Goal: Find contact information: Find contact information

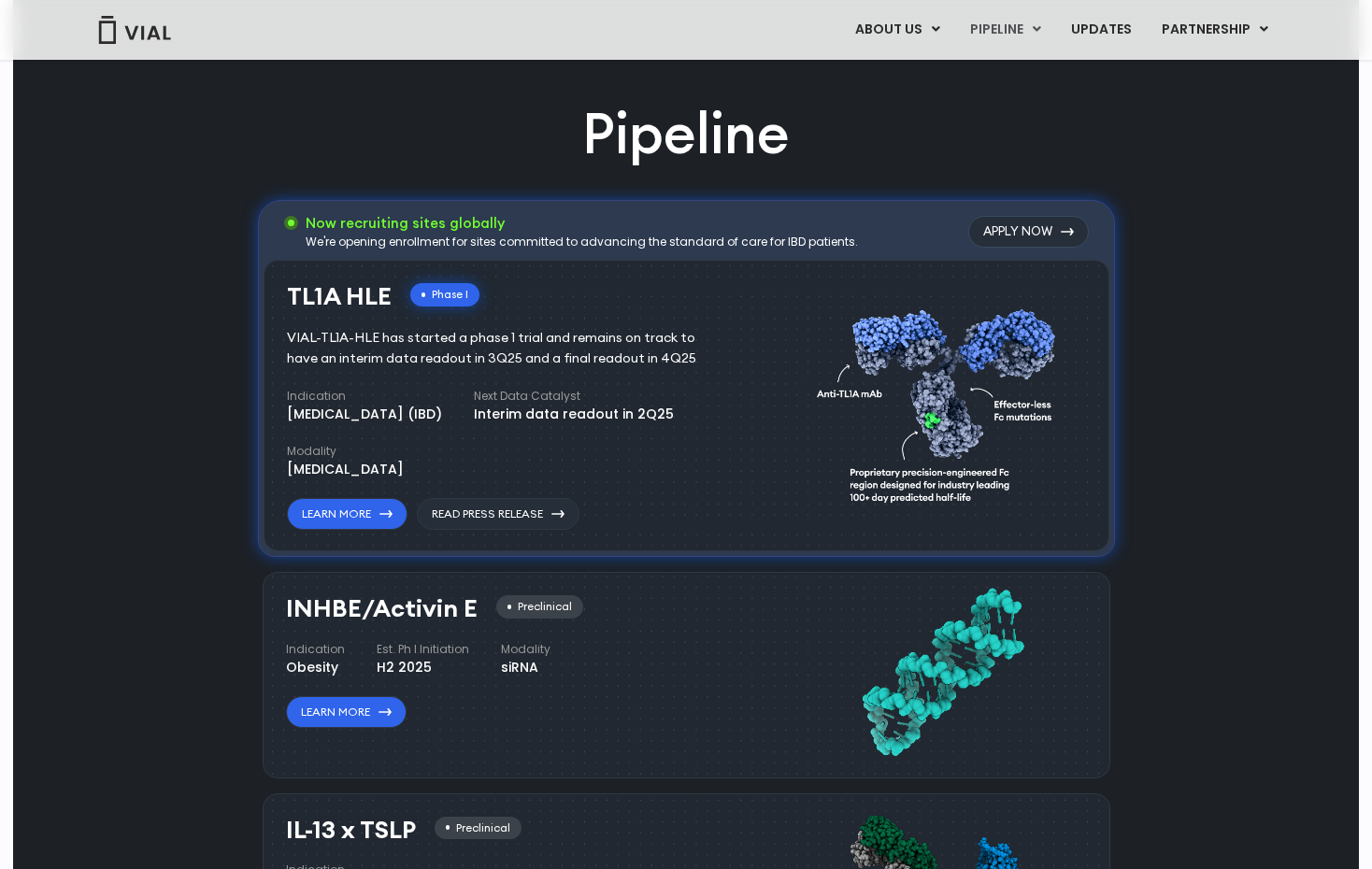
scroll to position [1092, 0]
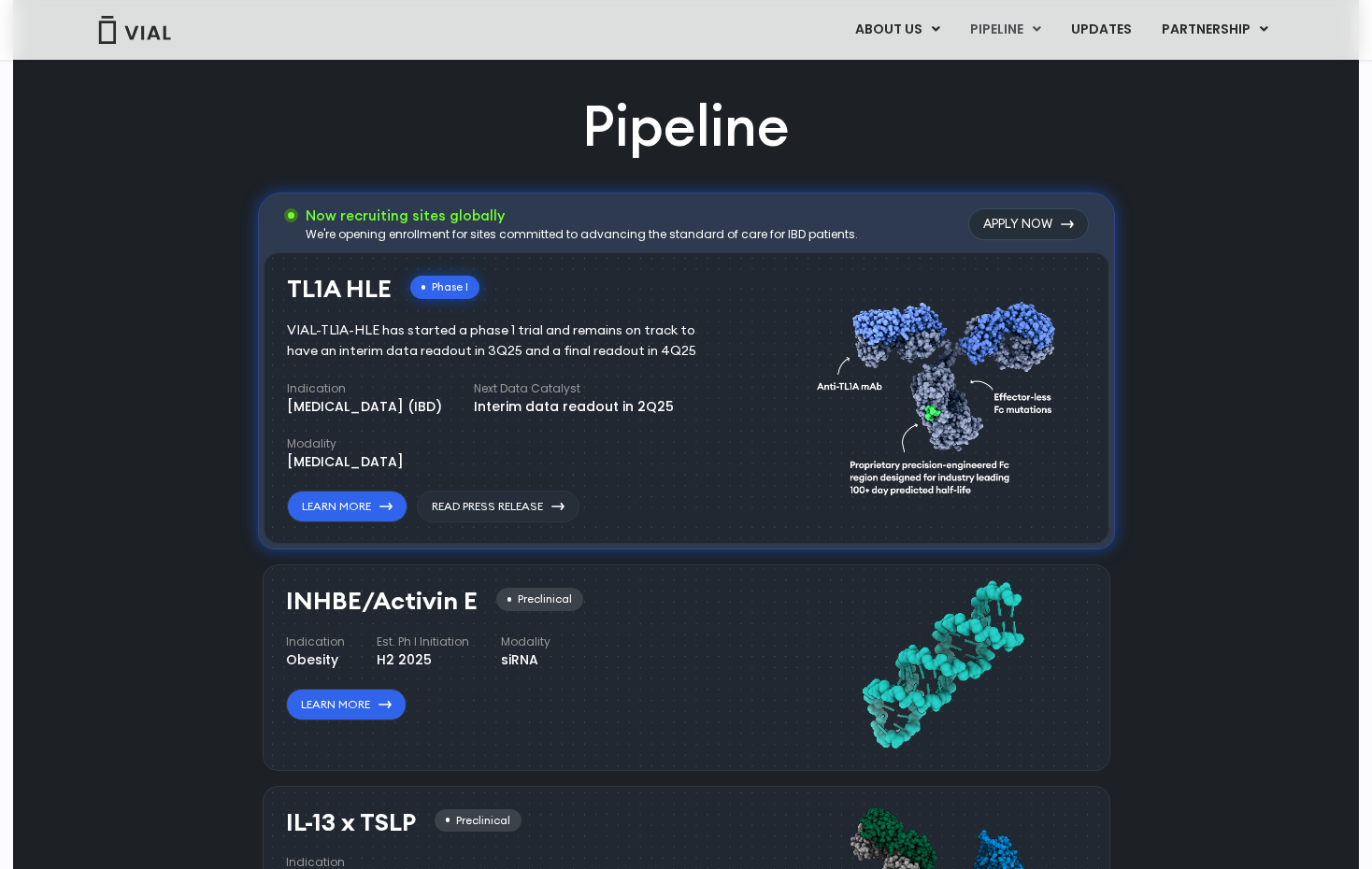
click at [1166, 320] on div "Pipeline Now recruiting sites globally We're opening enrollment for sites commi…" at bounding box center [686, 779] width 1303 height 1383
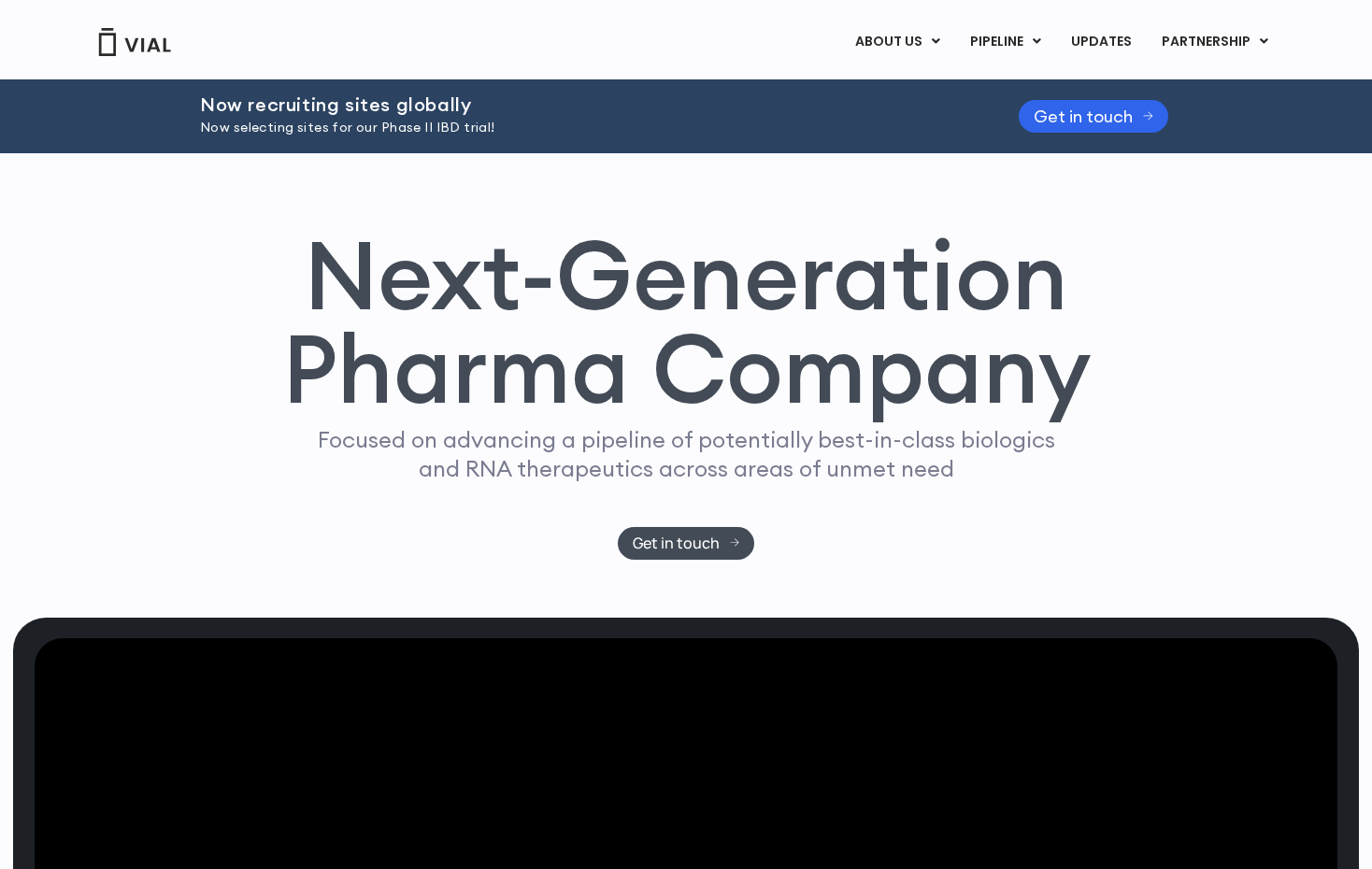
scroll to position [0, 0]
click at [275, 231] on div "Next-Generation Pharma Company Focused on advancing a pipeline of potentially b…" at bounding box center [686, 393] width 1197 height 332
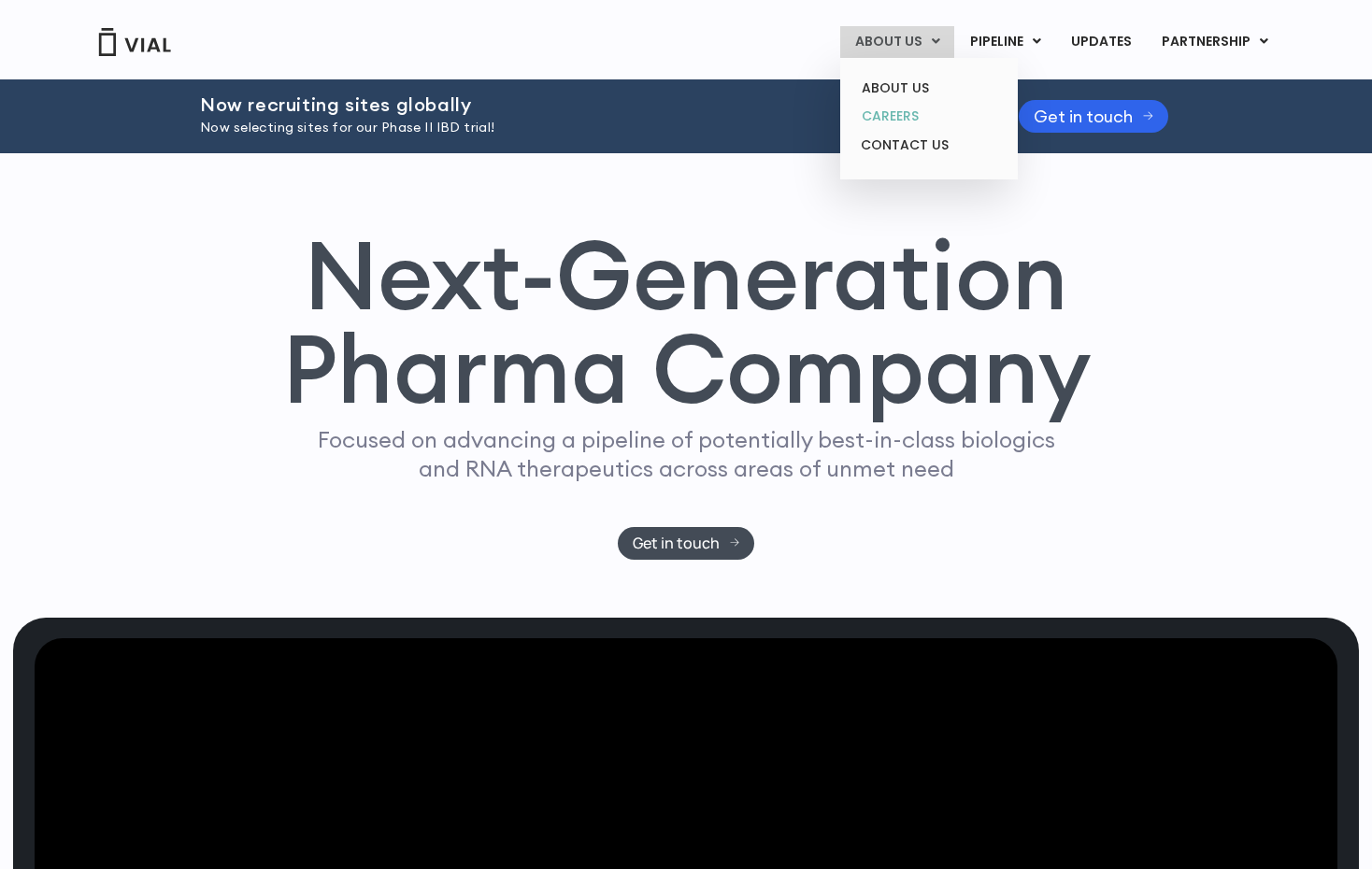
click at [903, 108] on link "CAREERS" at bounding box center [928, 115] width 164 height 29
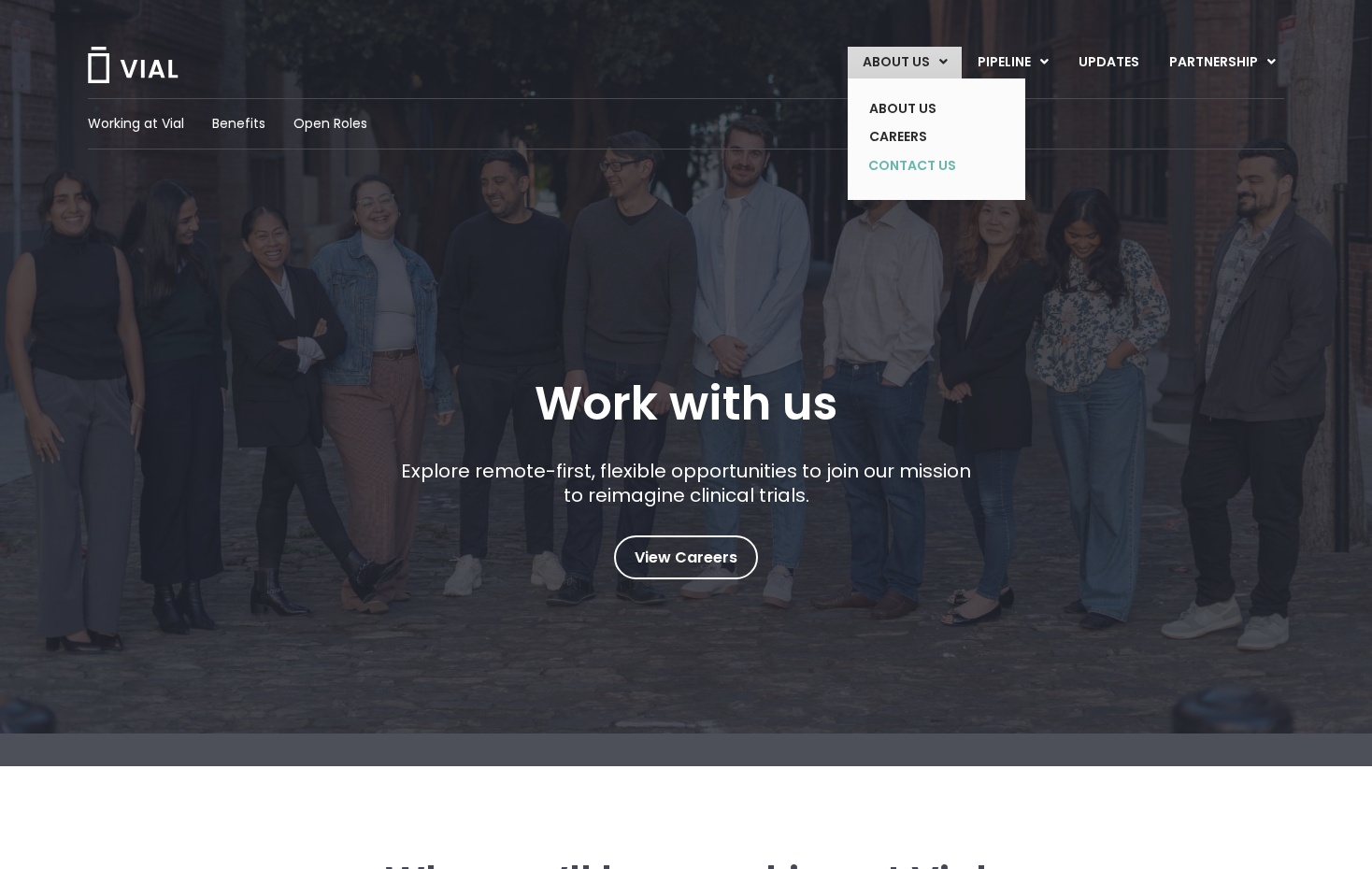
click at [898, 163] on link "CONTACT US" at bounding box center [923, 167] width 136 height 30
